Goal: Transaction & Acquisition: Download file/media

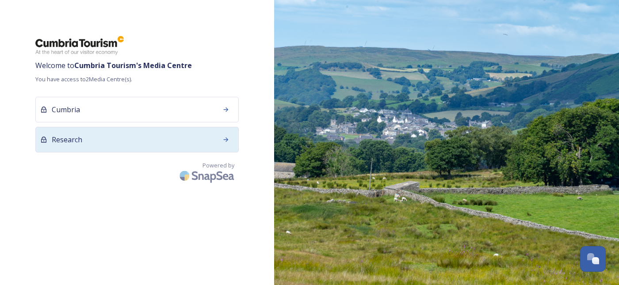
click at [135, 137] on div "Research" at bounding box center [136, 140] width 203 height 26
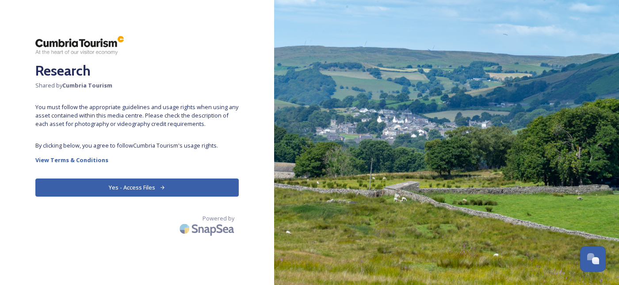
click at [136, 183] on button "Yes - Access Files" at bounding box center [136, 188] width 203 height 18
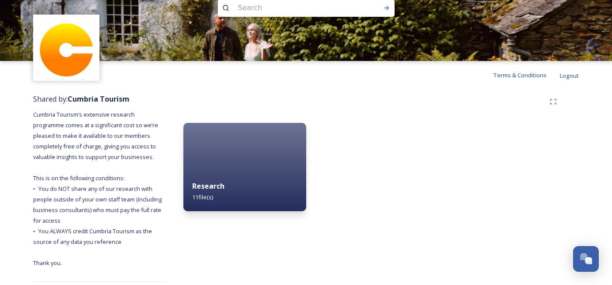
scroll to position [19, 0]
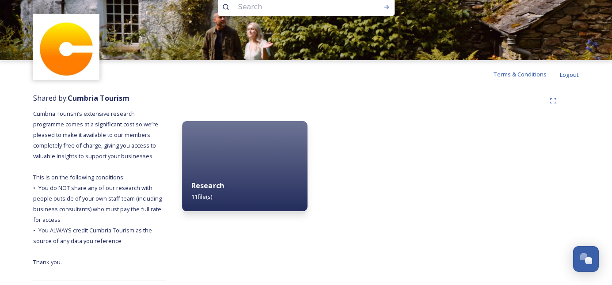
click at [207, 198] on span "11 file(s)" at bounding box center [201, 197] width 21 height 8
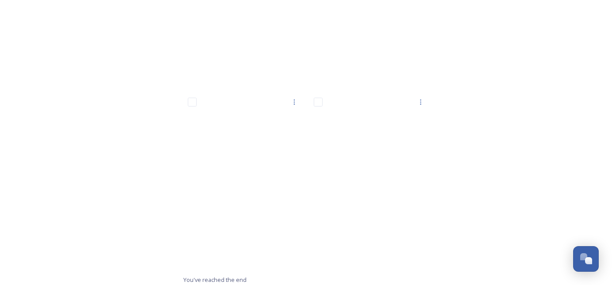
scroll to position [623, 0]
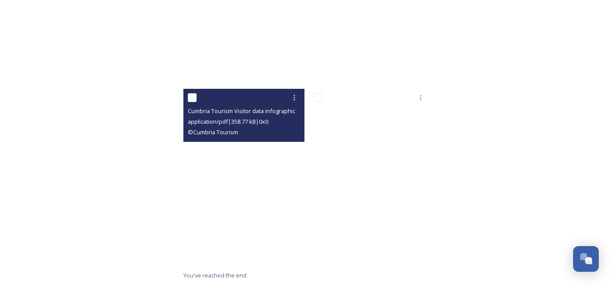
click at [238, 128] on div "© Cumbria Tourism" at bounding box center [245, 132] width 114 height 11
click at [236, 107] on span "Cumbria Tourism Visitor data infographic 2024.pdf" at bounding box center [254, 110] width 132 height 8
click at [293, 91] on div at bounding box center [294, 98] width 16 height 16
click at [281, 118] on span "View File" at bounding box center [281, 117] width 23 height 8
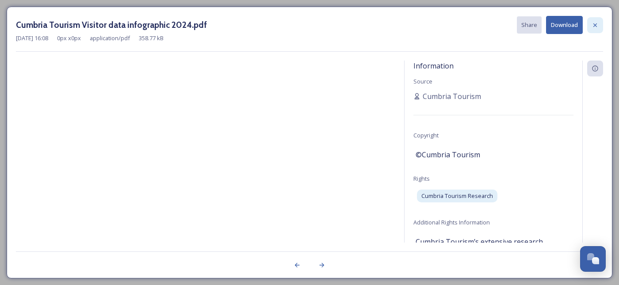
click at [594, 23] on icon at bounding box center [594, 25] width 7 height 7
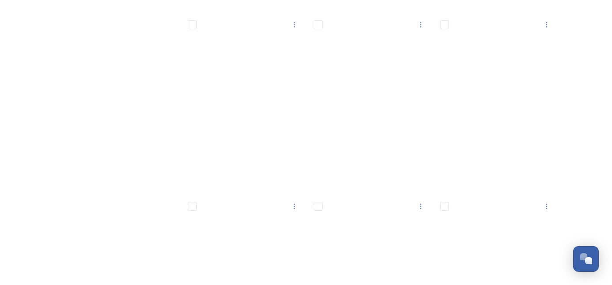
scroll to position [299, 0]
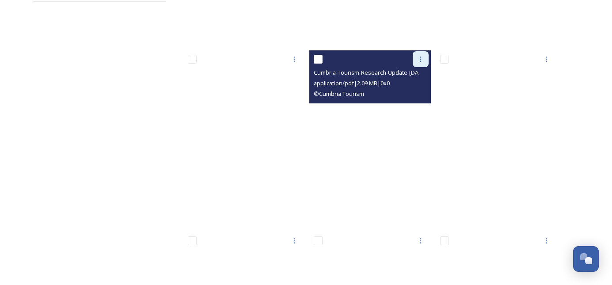
click at [419, 61] on icon at bounding box center [420, 59] width 7 height 7
click at [418, 91] on div "Download" at bounding box center [410, 95] width 36 height 17
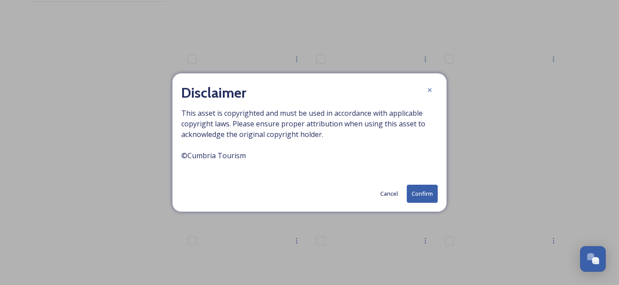
click at [423, 191] on button "Confirm" at bounding box center [422, 194] width 31 height 18
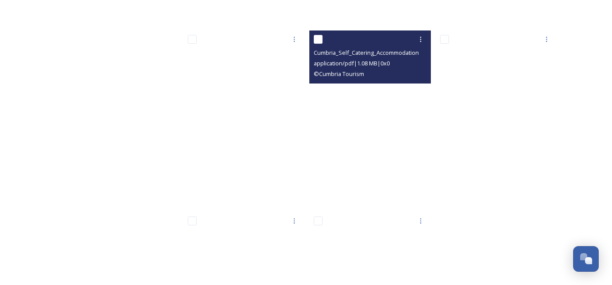
scroll to position [623, 0]
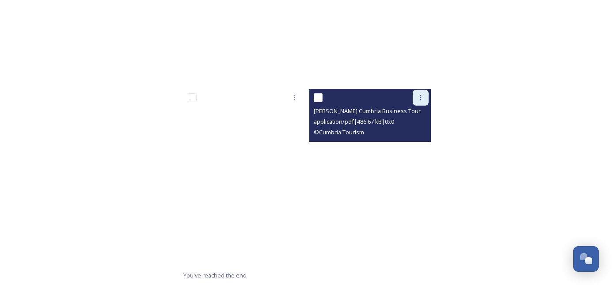
click at [419, 101] on icon at bounding box center [420, 97] width 7 height 7
click at [413, 133] on span "Download" at bounding box center [410, 134] width 27 height 8
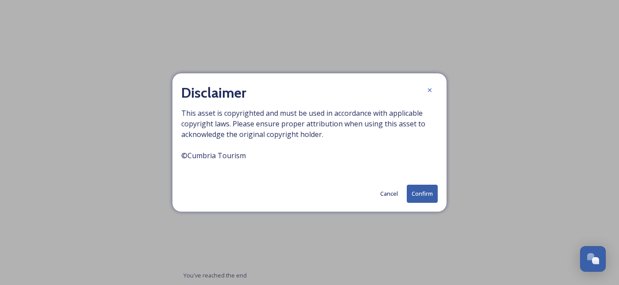
click at [419, 195] on button "Confirm" at bounding box center [422, 194] width 31 height 18
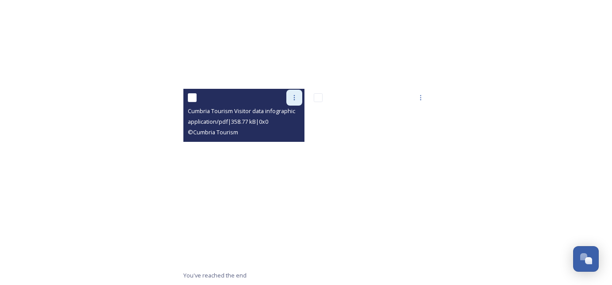
click at [291, 101] on icon at bounding box center [294, 97] width 7 height 7
click at [293, 138] on div "Download" at bounding box center [284, 133] width 36 height 17
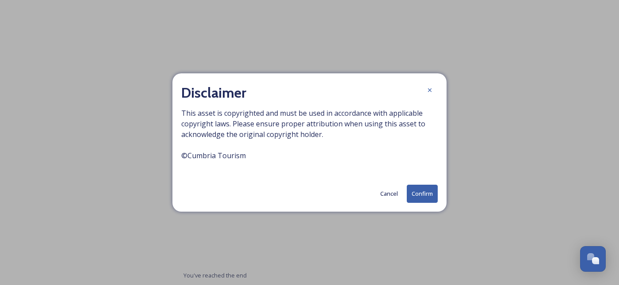
click at [430, 200] on button "Confirm" at bounding box center [422, 194] width 31 height 18
